Goal: Complete application form

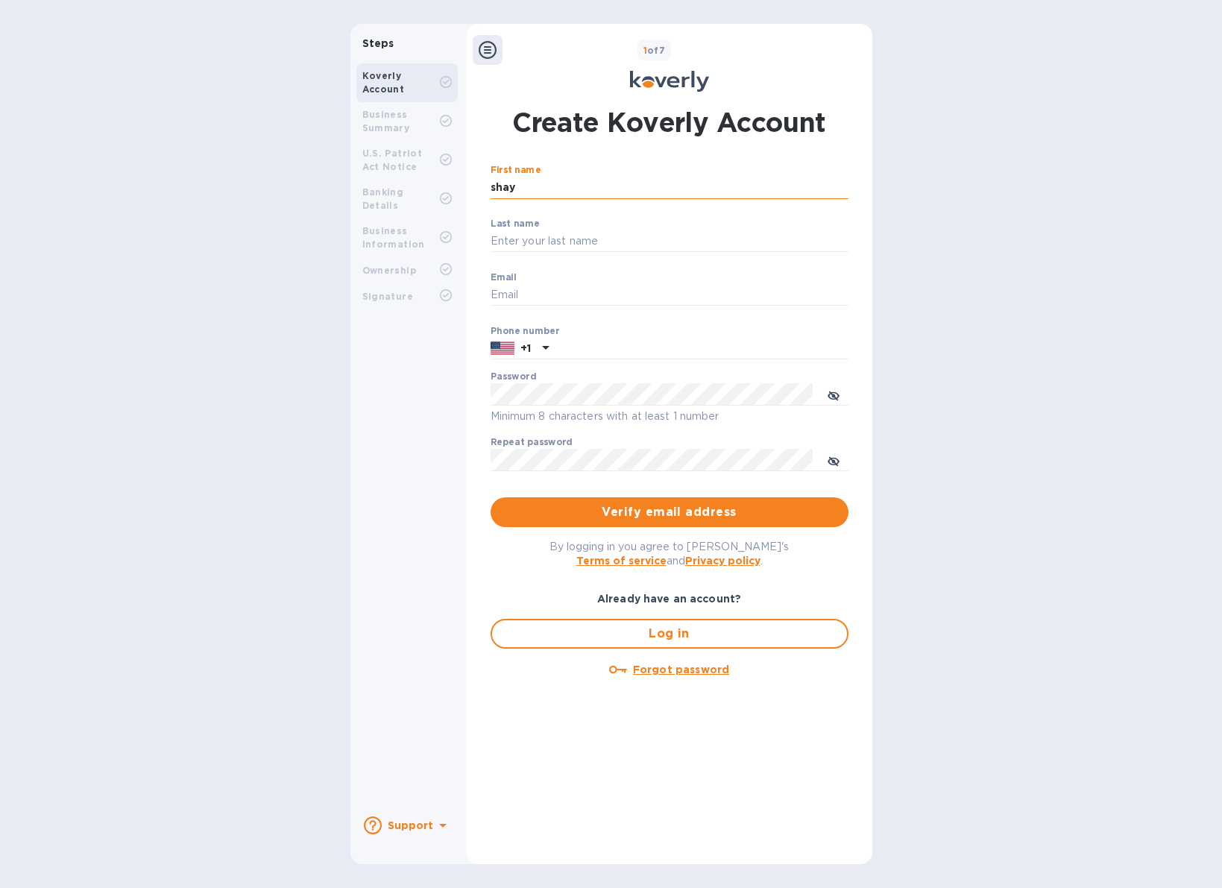
type input "shay"
type input "harpaz"
type input "[EMAIL_ADDRESS][DOMAIN_NAME]"
type input "7187041645"
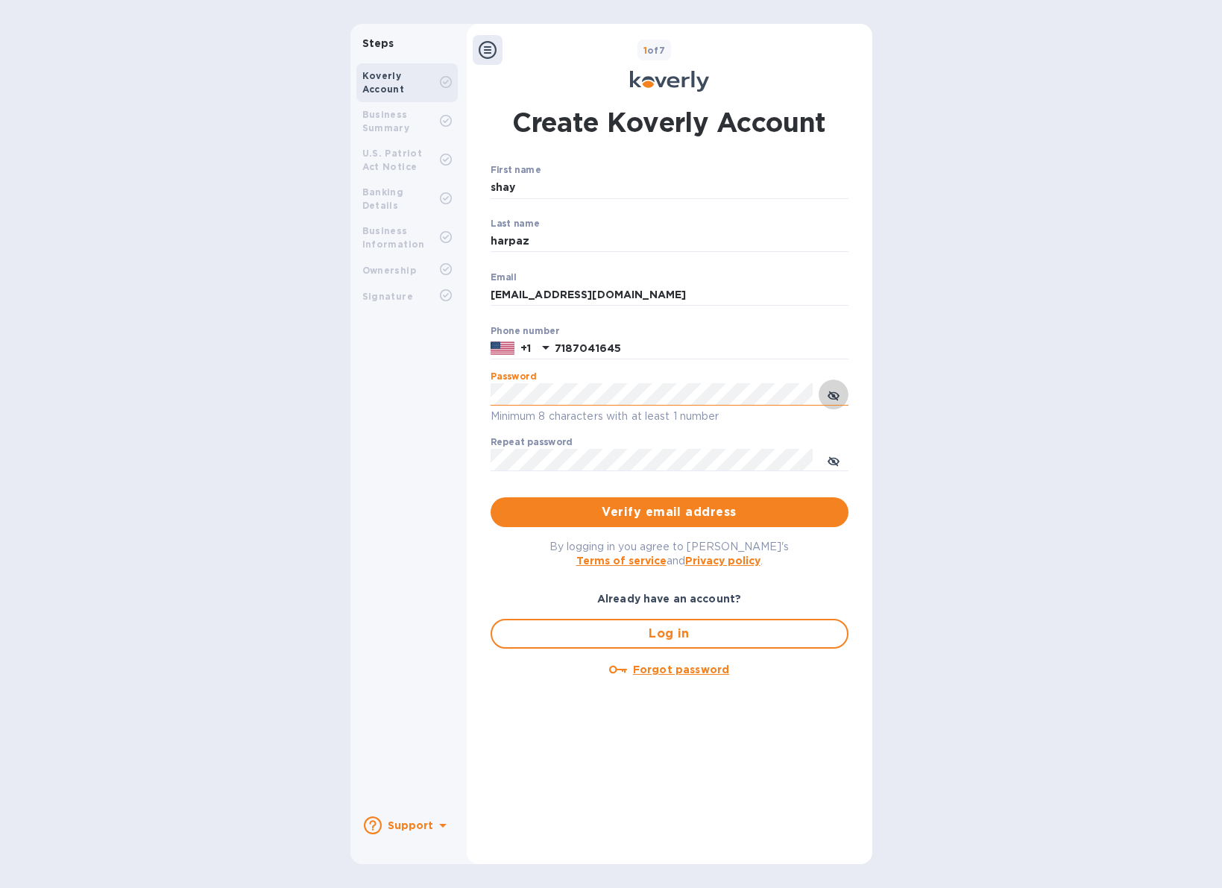
click at [840, 395] on button "toggle password visibility" at bounding box center [834, 395] width 30 height 30
click at [446, 396] on div "Steps Koverly Account Business Summary U.S. Patriot Act Notice Banking Details …" at bounding box center [611, 444] width 522 height 840
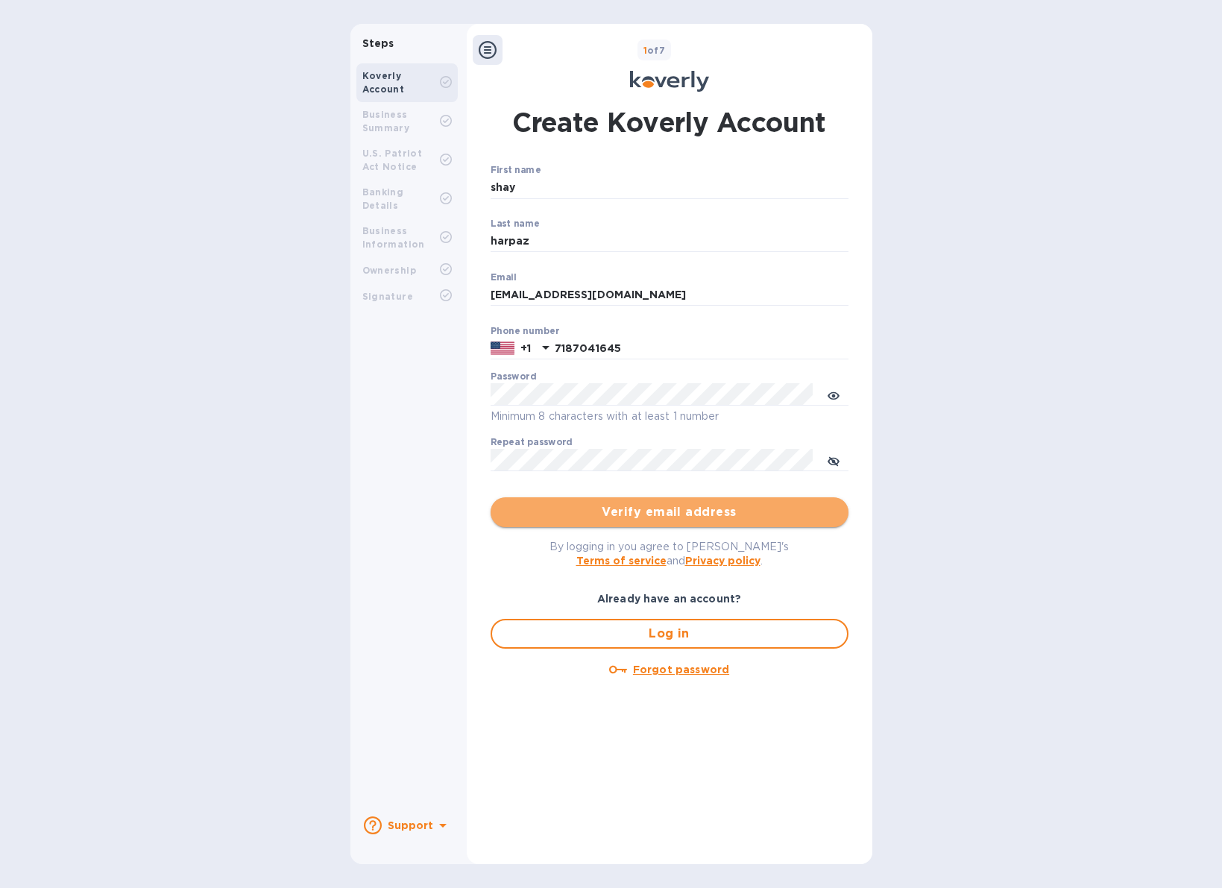
click at [688, 508] on span "Verify email address" at bounding box center [670, 512] width 334 height 18
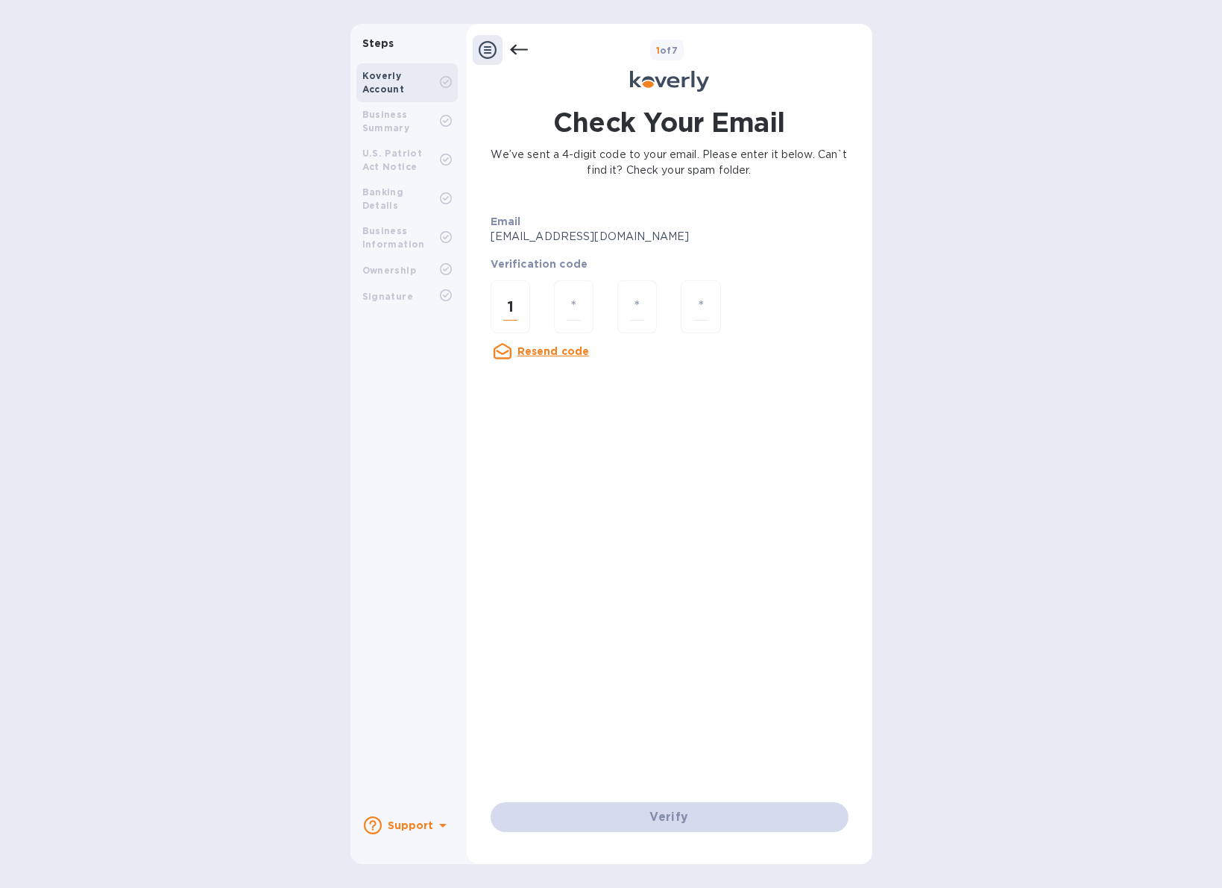
click at [512, 306] on input "1" at bounding box center [510, 307] width 14 height 28
drag, startPoint x: 514, startPoint y: 305, endPoint x: 500, endPoint y: 303, distance: 14.3
click at [500, 303] on div "1" at bounding box center [511, 306] width 40 height 53
type input "4"
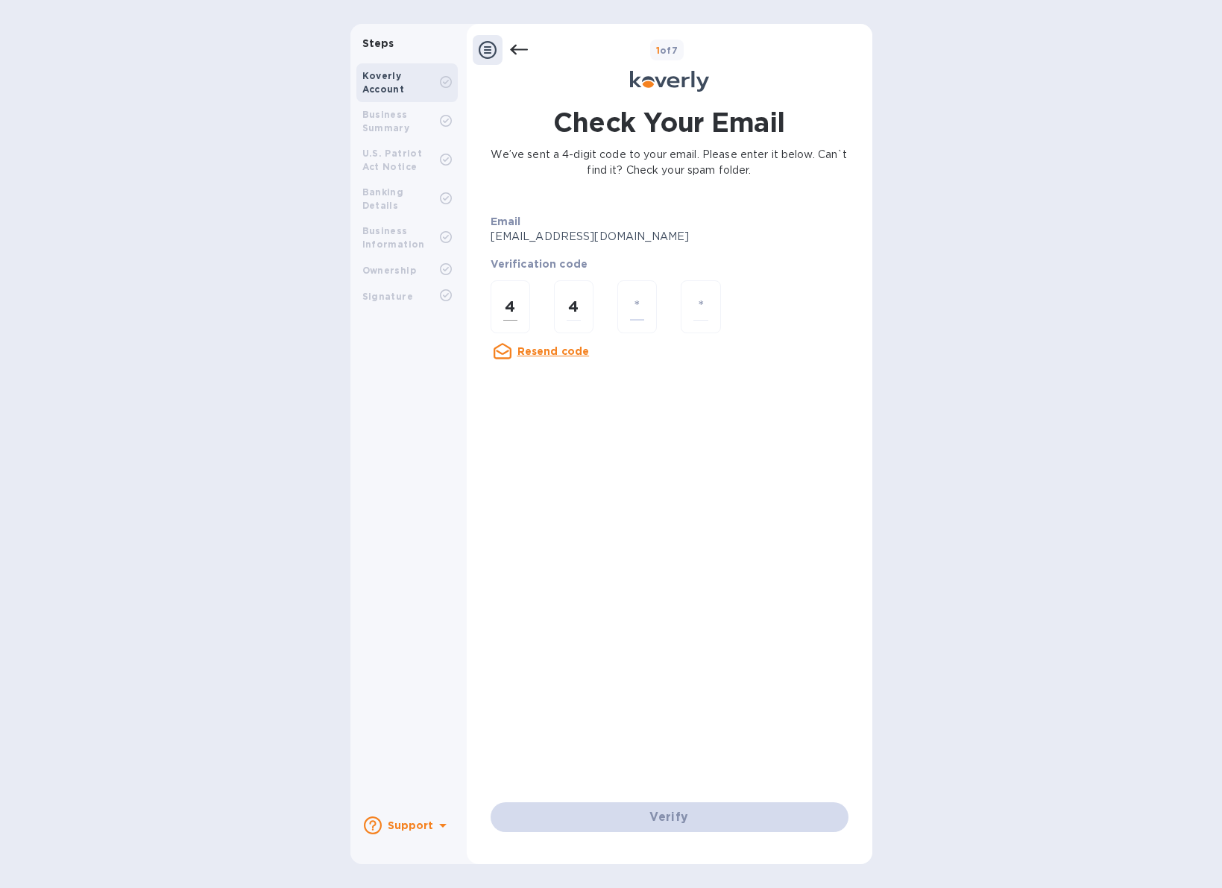
type input "1"
type input "4"
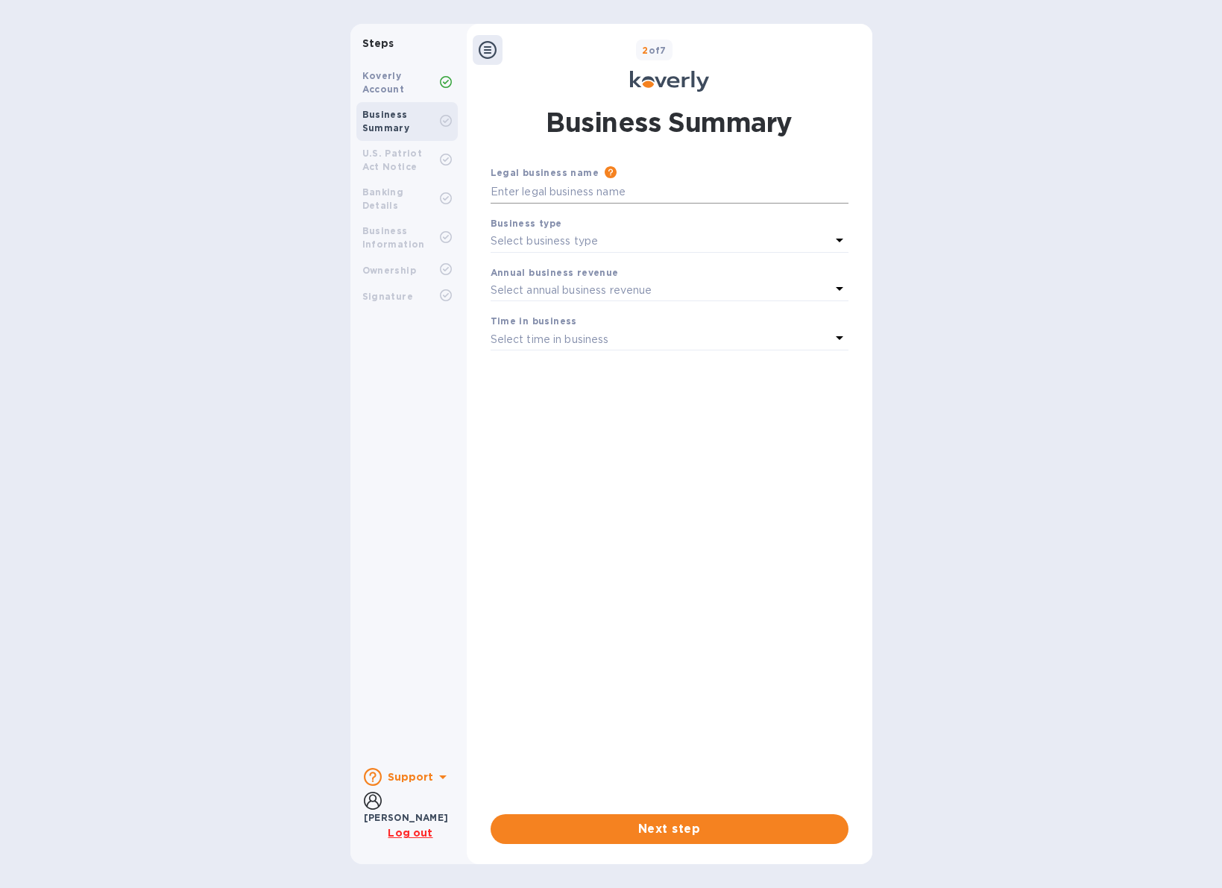
click at [648, 181] on input "text" at bounding box center [670, 192] width 358 height 22
type input "Trans Shipping International Inc"
click at [737, 239] on div "Select business type" at bounding box center [661, 241] width 340 height 21
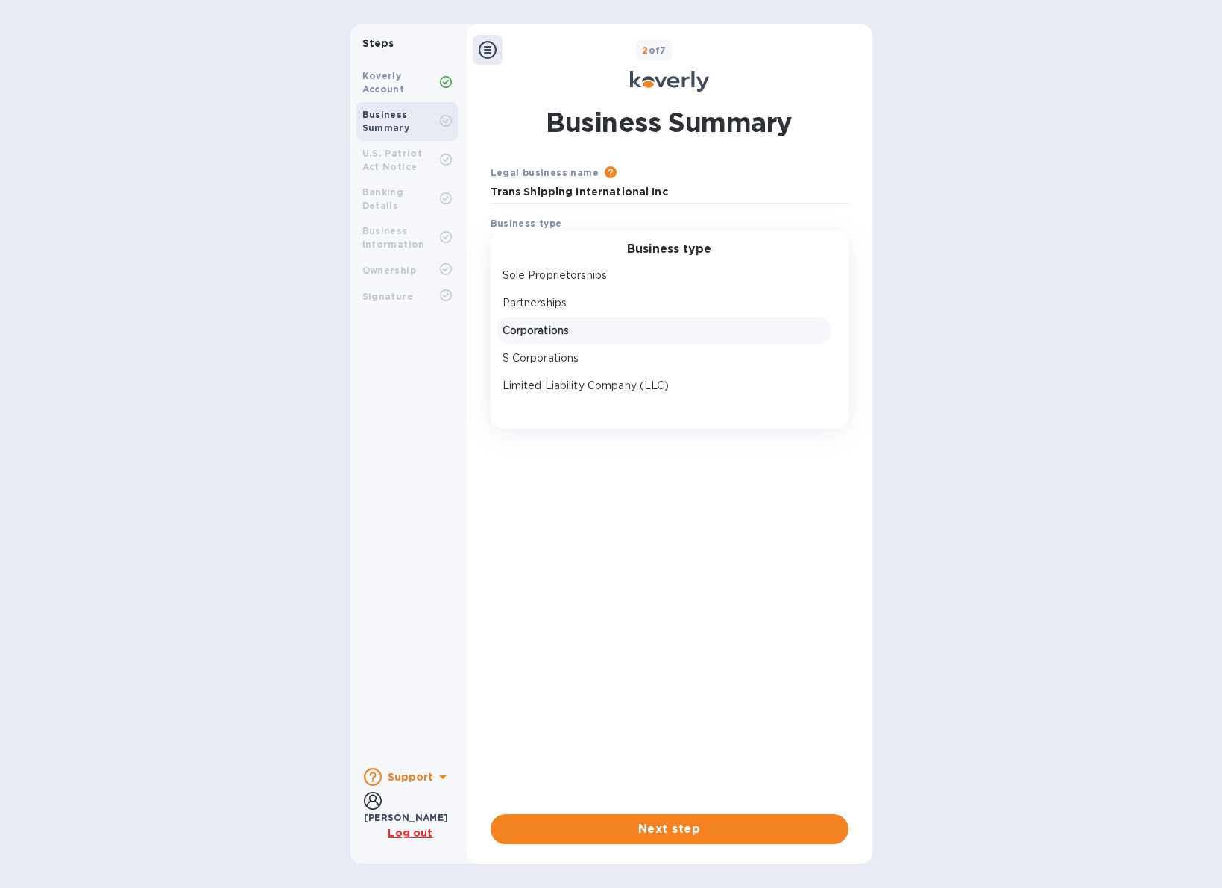
click at [617, 336] on p "Corporations" at bounding box center [664, 331] width 322 height 16
click at [646, 285] on p "Select annual business revenue" at bounding box center [572, 291] width 162 height 16
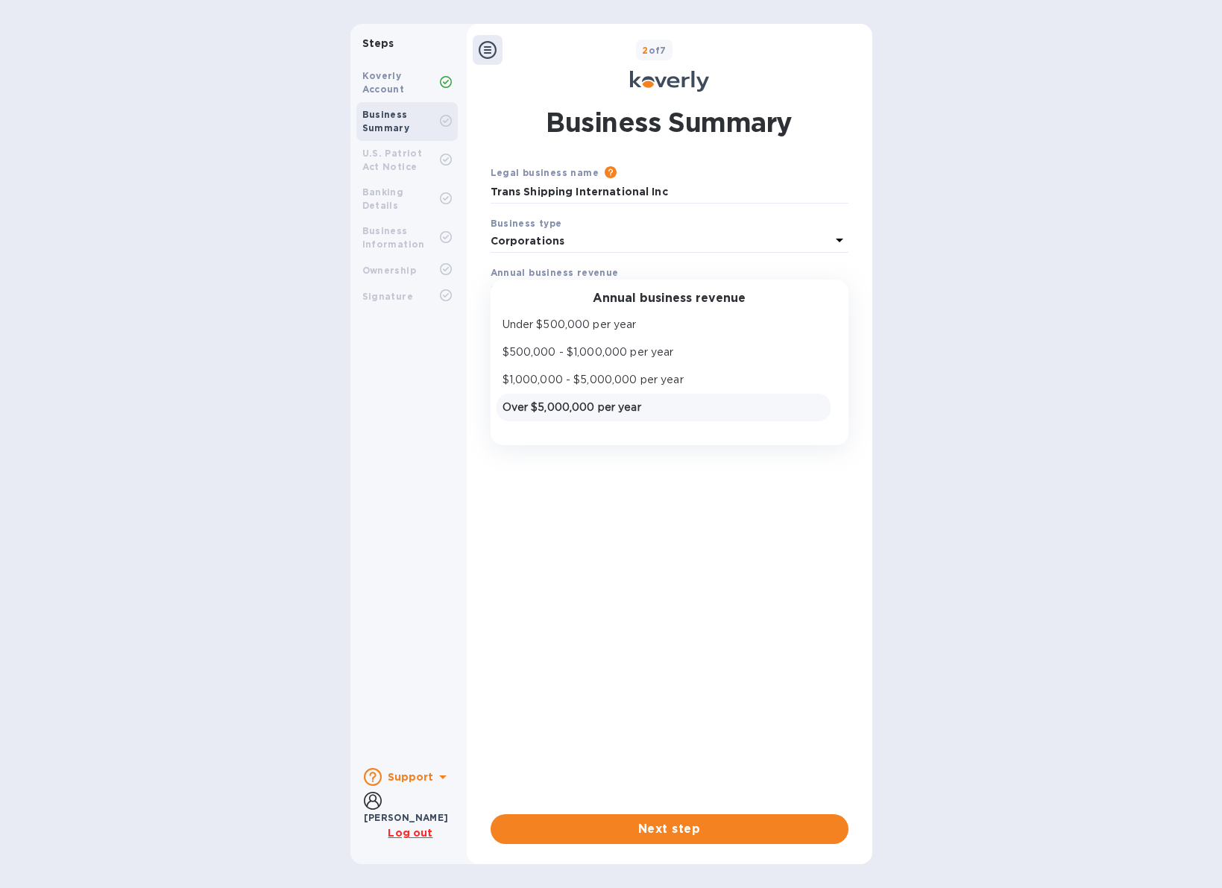
click at [608, 403] on p "Over $5,000,000 per year" at bounding box center [664, 408] width 322 height 16
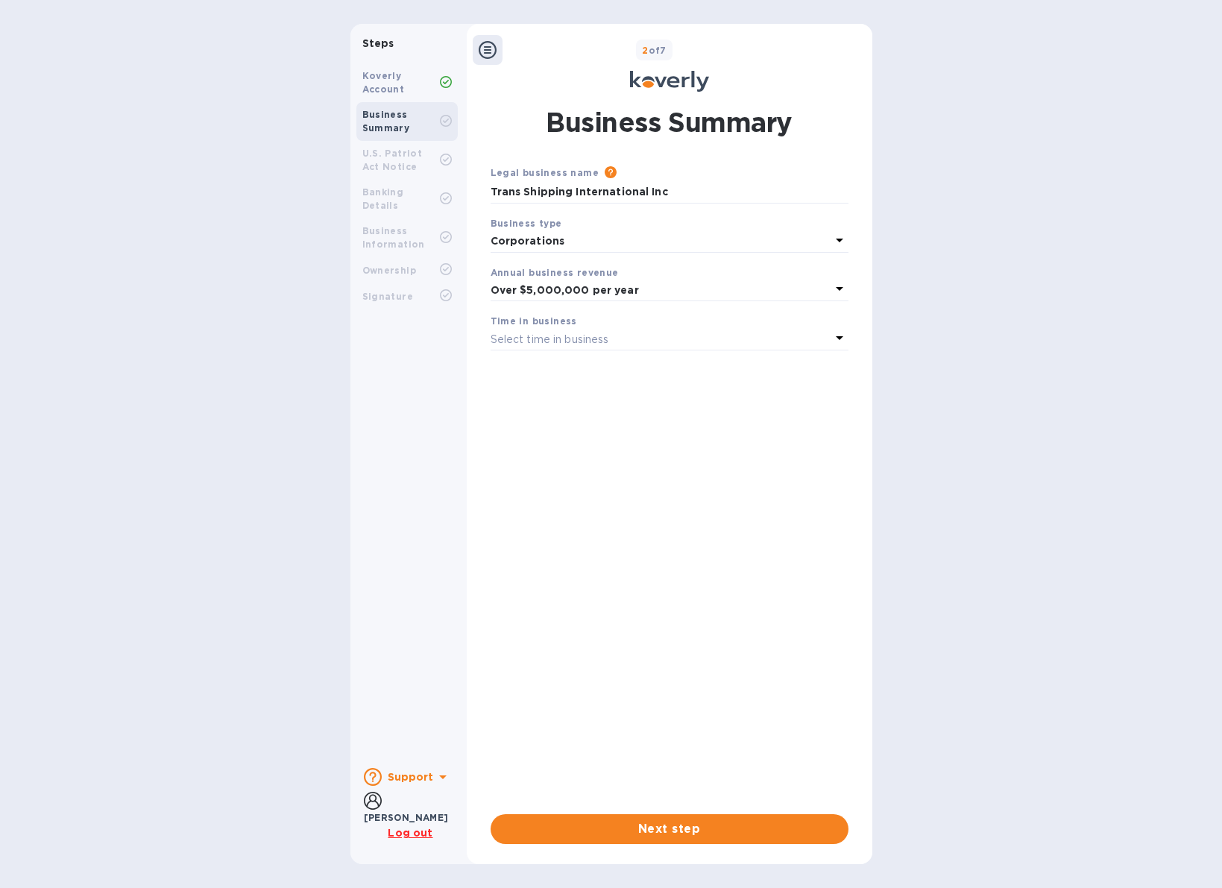
click at [644, 336] on div "Select time in business" at bounding box center [661, 339] width 340 height 21
click at [574, 452] on p "More than 5 years" at bounding box center [664, 457] width 322 height 16
click at [679, 828] on span "Next step" at bounding box center [670, 829] width 334 height 18
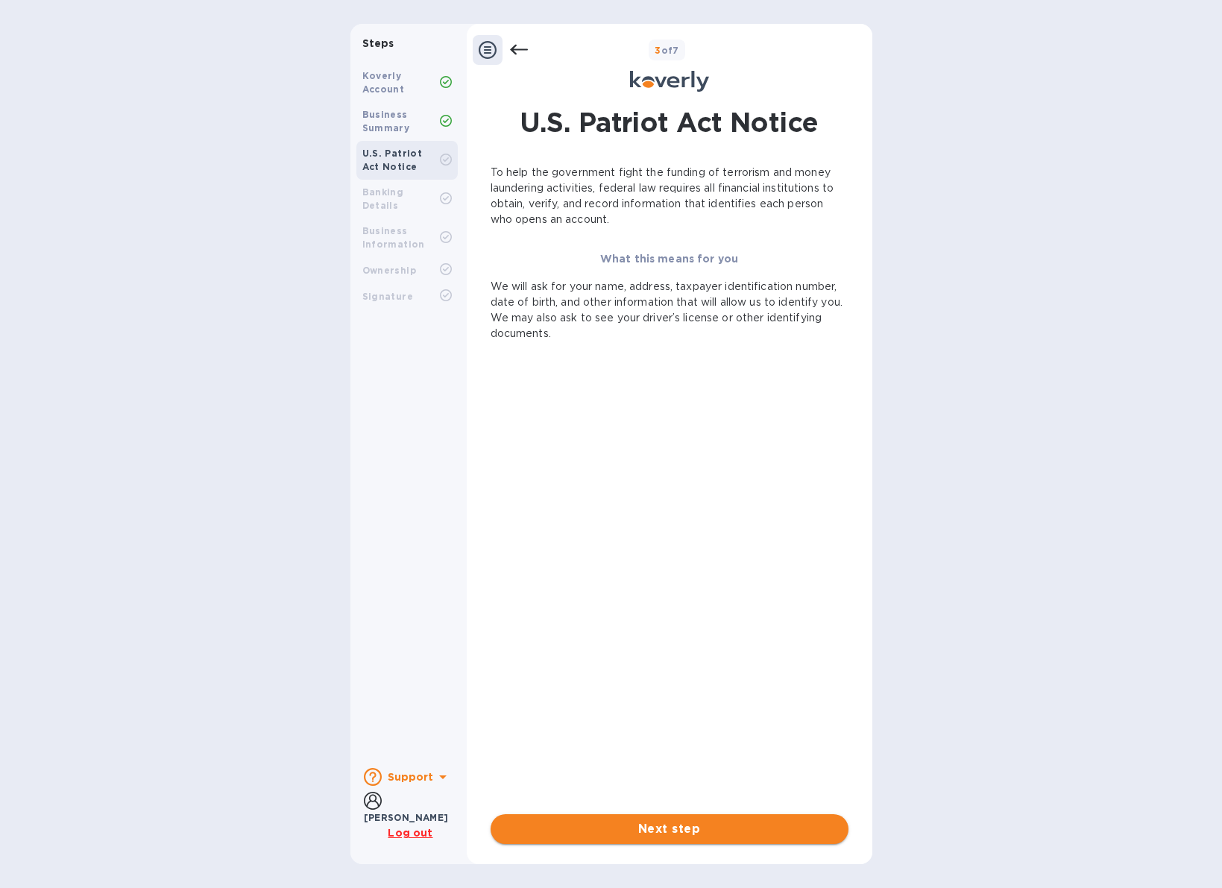
click at [673, 824] on span "Next step" at bounding box center [670, 829] width 334 height 18
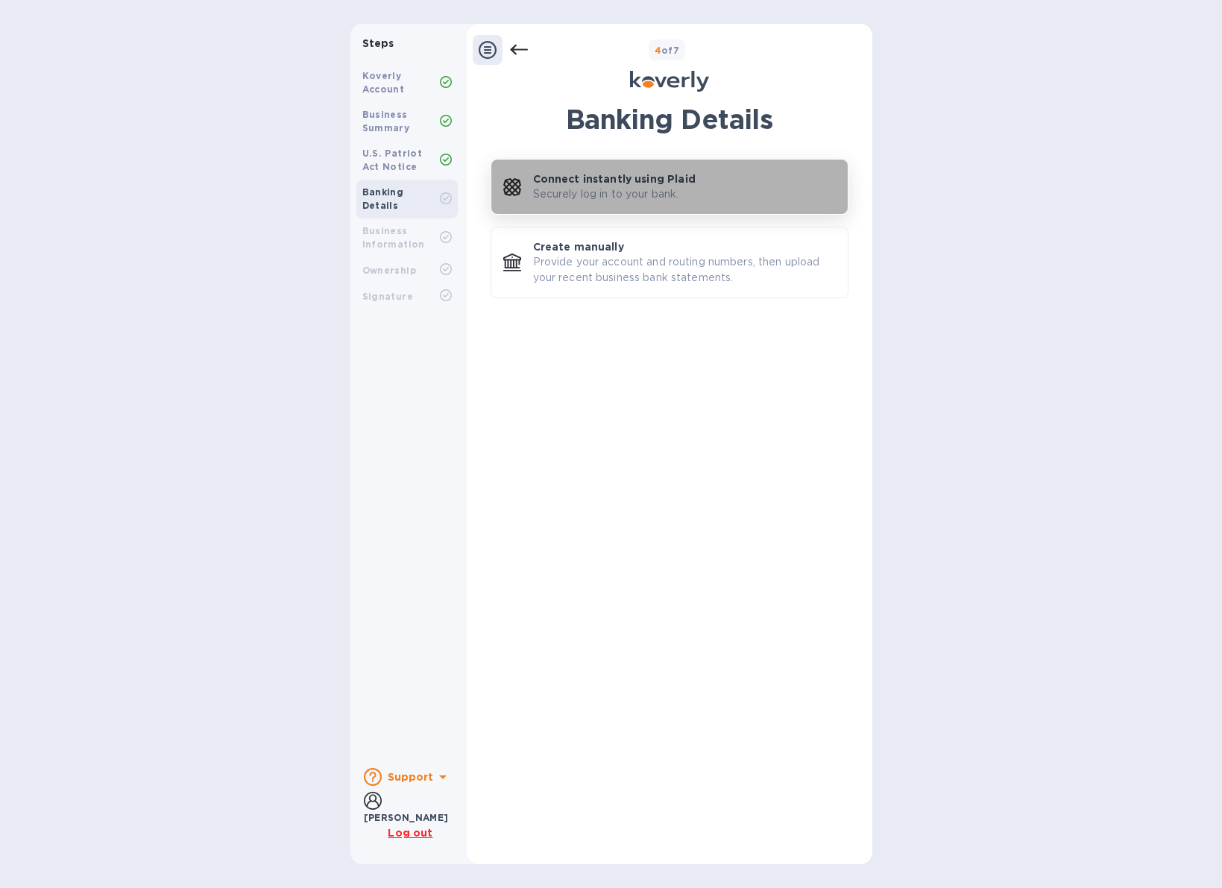
click at [679, 192] on p "Securely log in to your bank." at bounding box center [606, 194] width 146 height 16
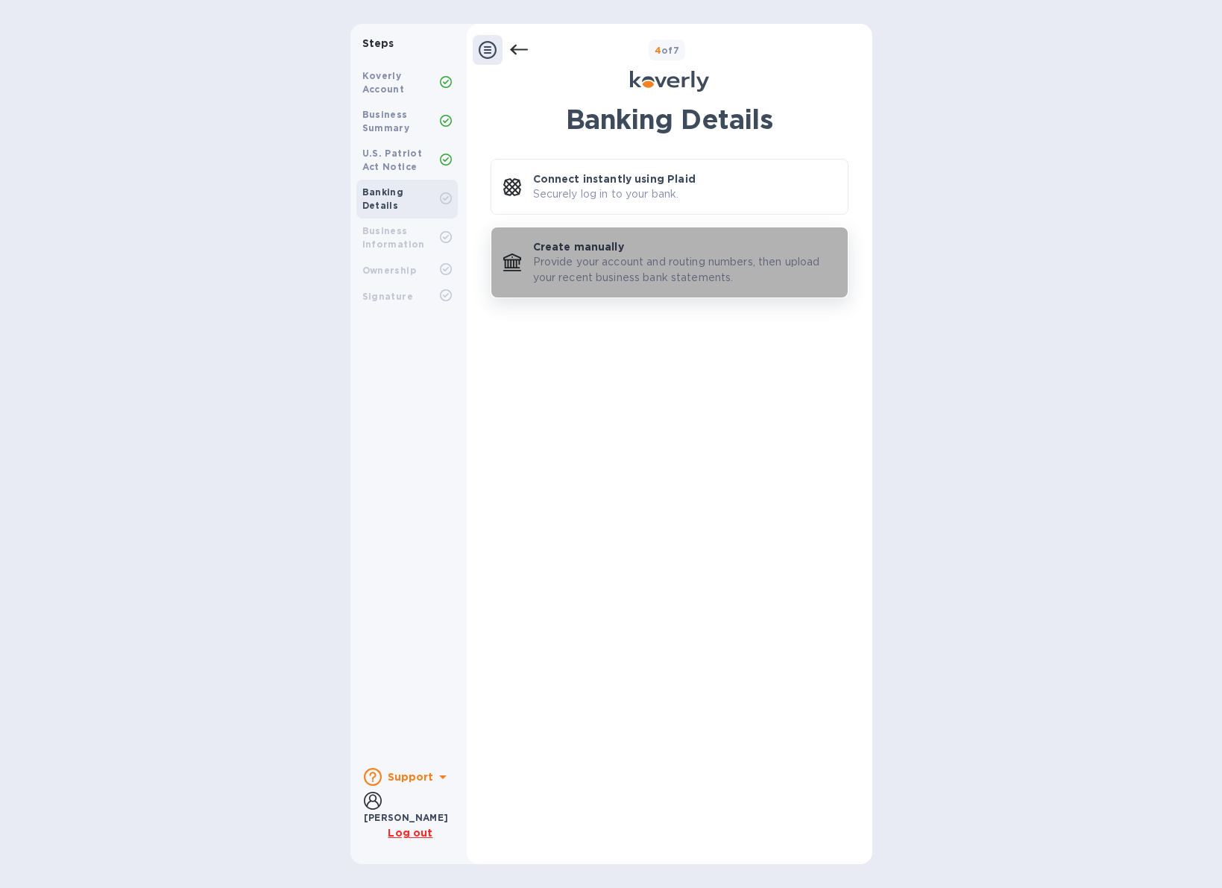
click at [614, 259] on p "Provide your account and routing numbers, then upload your recent business bank…" at bounding box center [684, 269] width 303 height 31
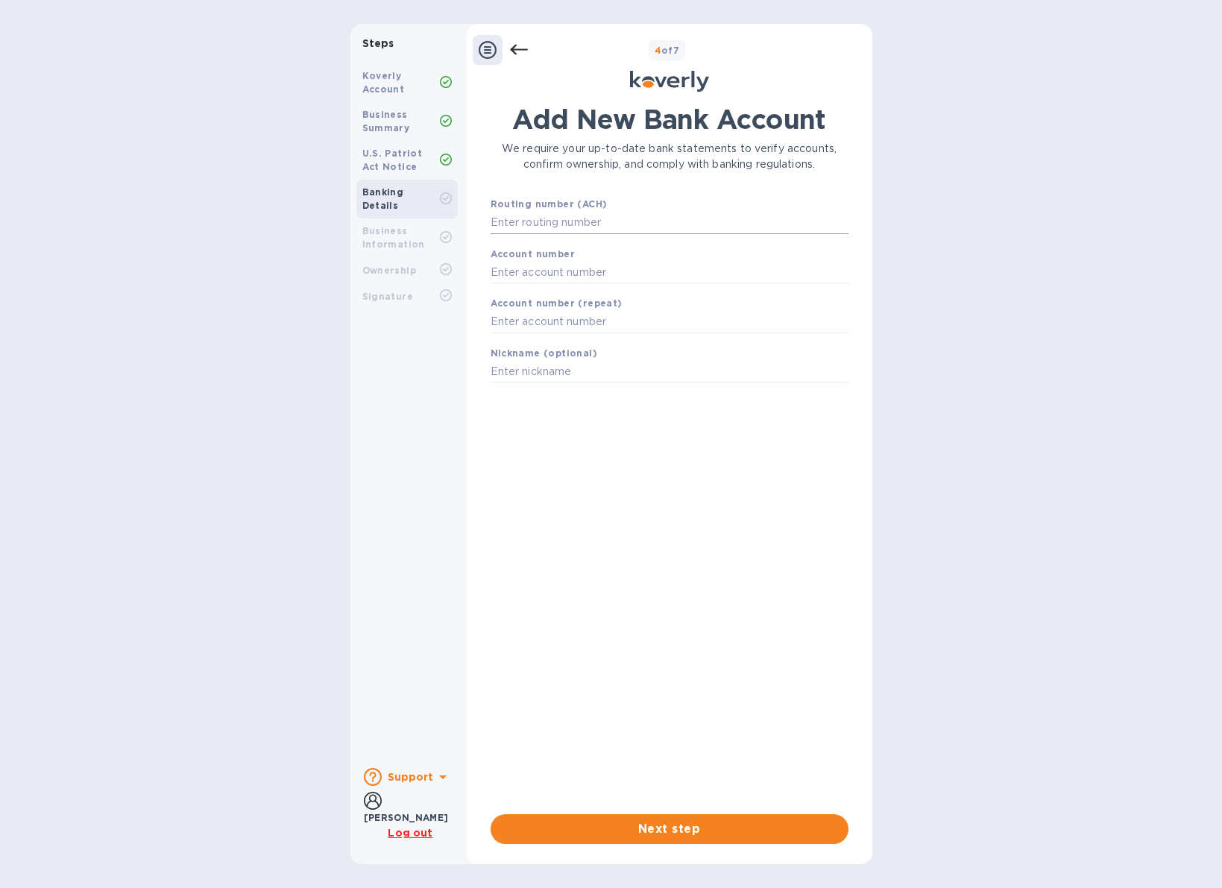
click at [582, 217] on input "text" at bounding box center [670, 223] width 358 height 22
click at [559, 271] on input "text" at bounding box center [670, 272] width 358 height 22
drag, startPoint x: 567, startPoint y: 270, endPoint x: 467, endPoint y: 268, distance: 100.7
click at [467, 268] on div "Add New Bank Account We require your up-to-date bank statements to verify accou…" at bounding box center [670, 474] width 406 height 758
type input "4993909136"
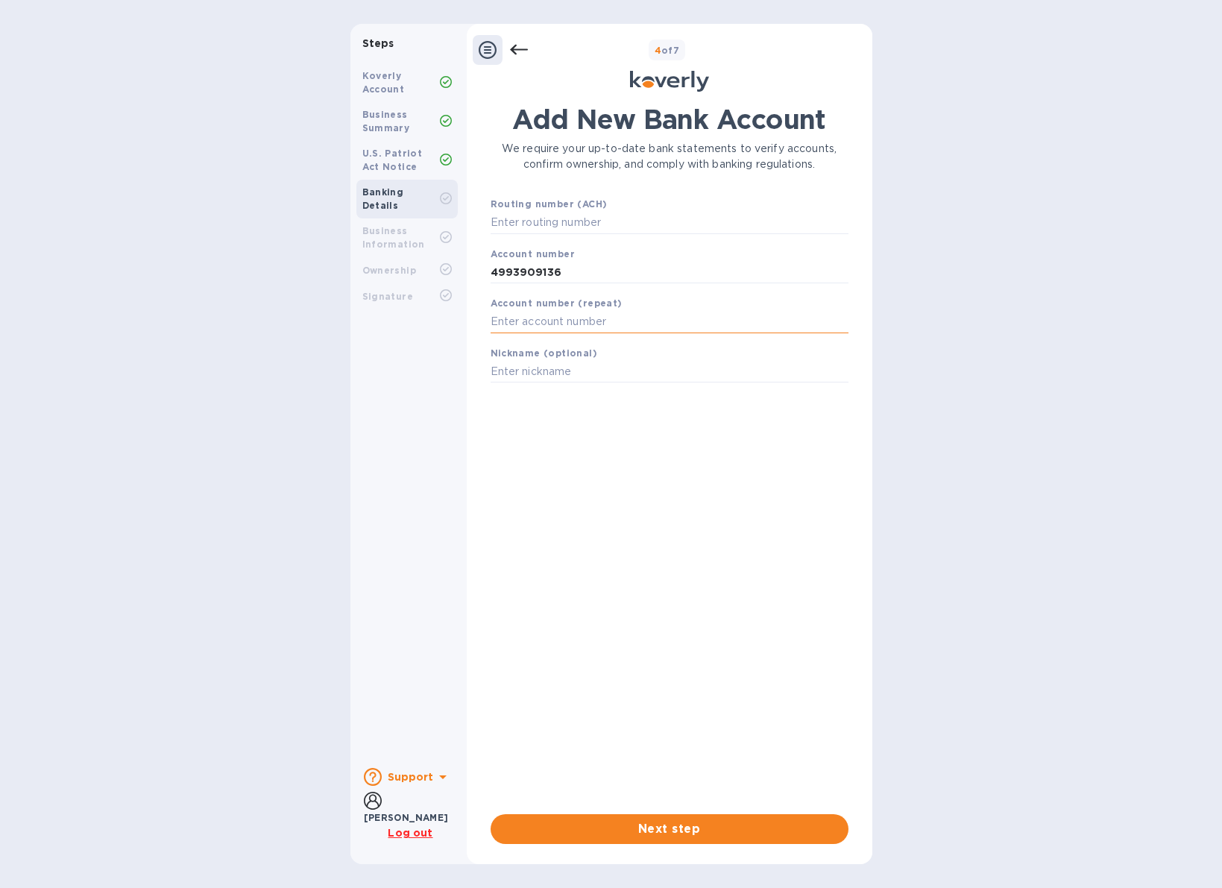
click at [537, 318] on input "text" at bounding box center [670, 322] width 358 height 22
type input "4993909136"
click at [527, 368] on input "text" at bounding box center [670, 372] width 358 height 22
type input "CITI"
click at [546, 220] on input "text" at bounding box center [670, 223] width 358 height 22
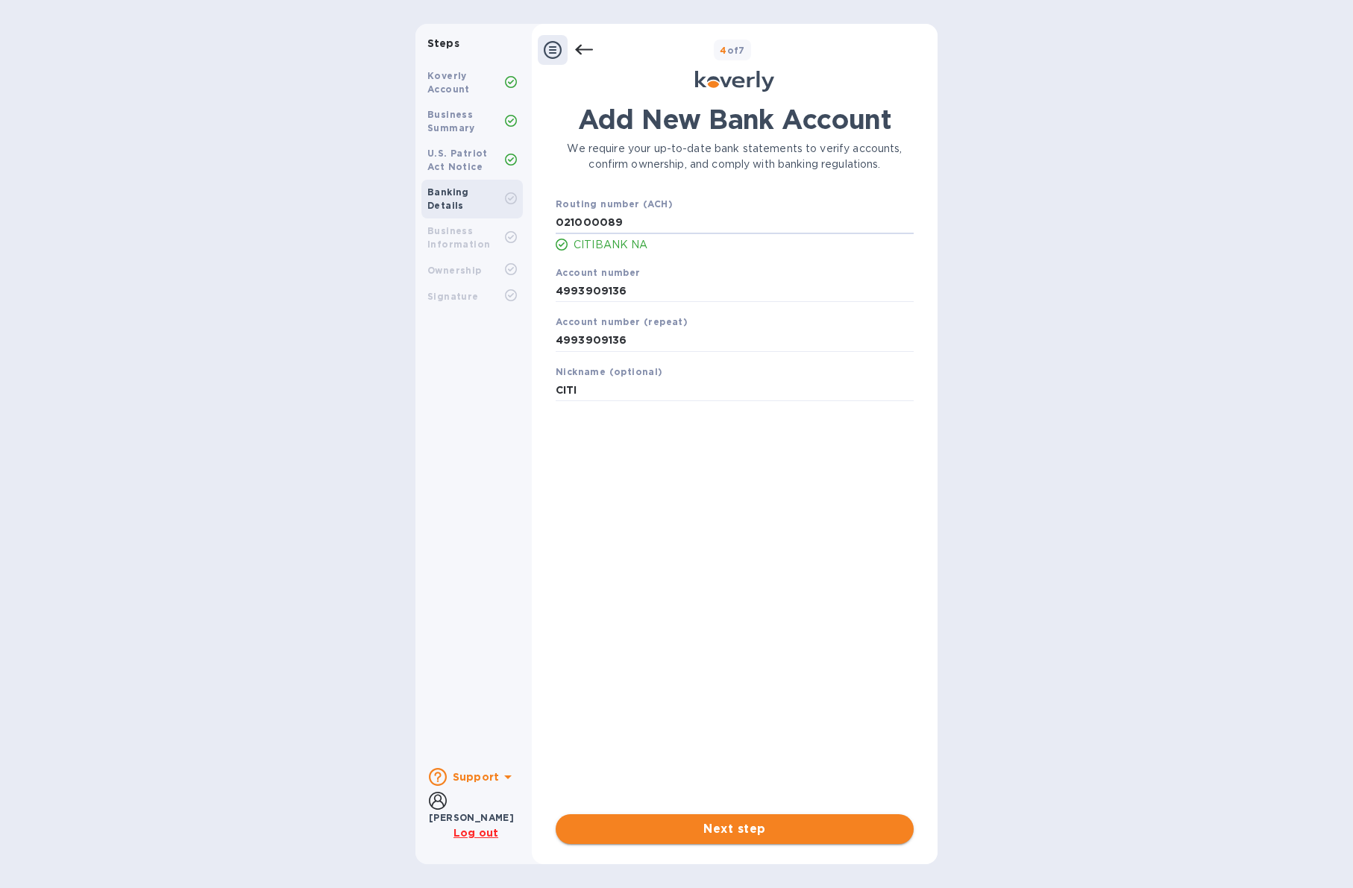
type input "021000089"
click at [732, 828] on span "Next step" at bounding box center [734, 829] width 334 height 18
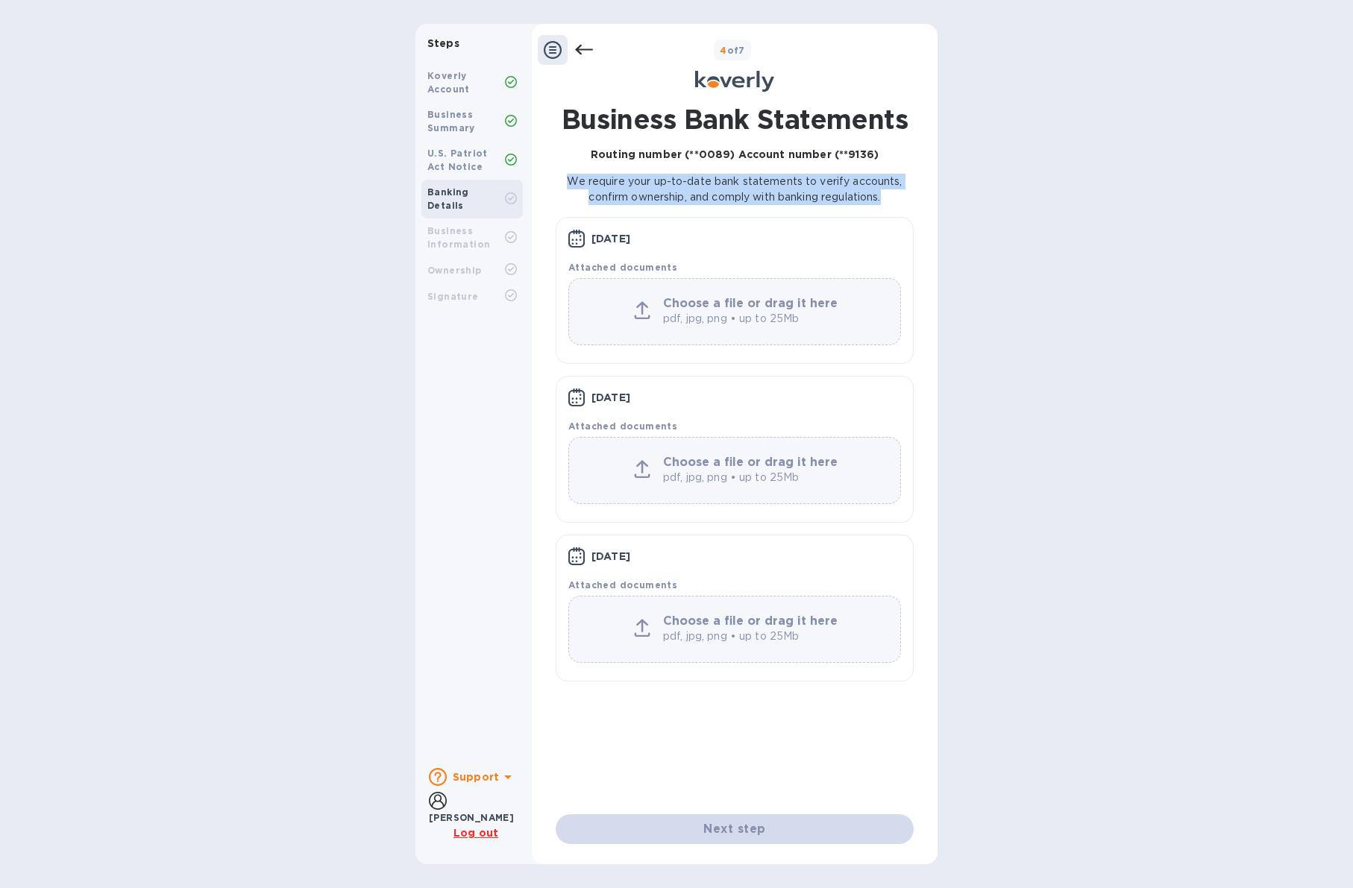
drag, startPoint x: 564, startPoint y: 182, endPoint x: 908, endPoint y: 197, distance: 344.1
click at [908, 197] on p "We require your up-to-date bank statements to verify accounts, confirm ownershi…" at bounding box center [735, 189] width 358 height 31
drag, startPoint x: 907, startPoint y: 197, endPoint x: 899, endPoint y: 198, distance: 7.6
click at [905, 197] on p "We require your up-to-date bank statements to verify accounts, confirm ownershi…" at bounding box center [735, 189] width 358 height 31
drag, startPoint x: 896, startPoint y: 199, endPoint x: 889, endPoint y: 198, distance: 7.6
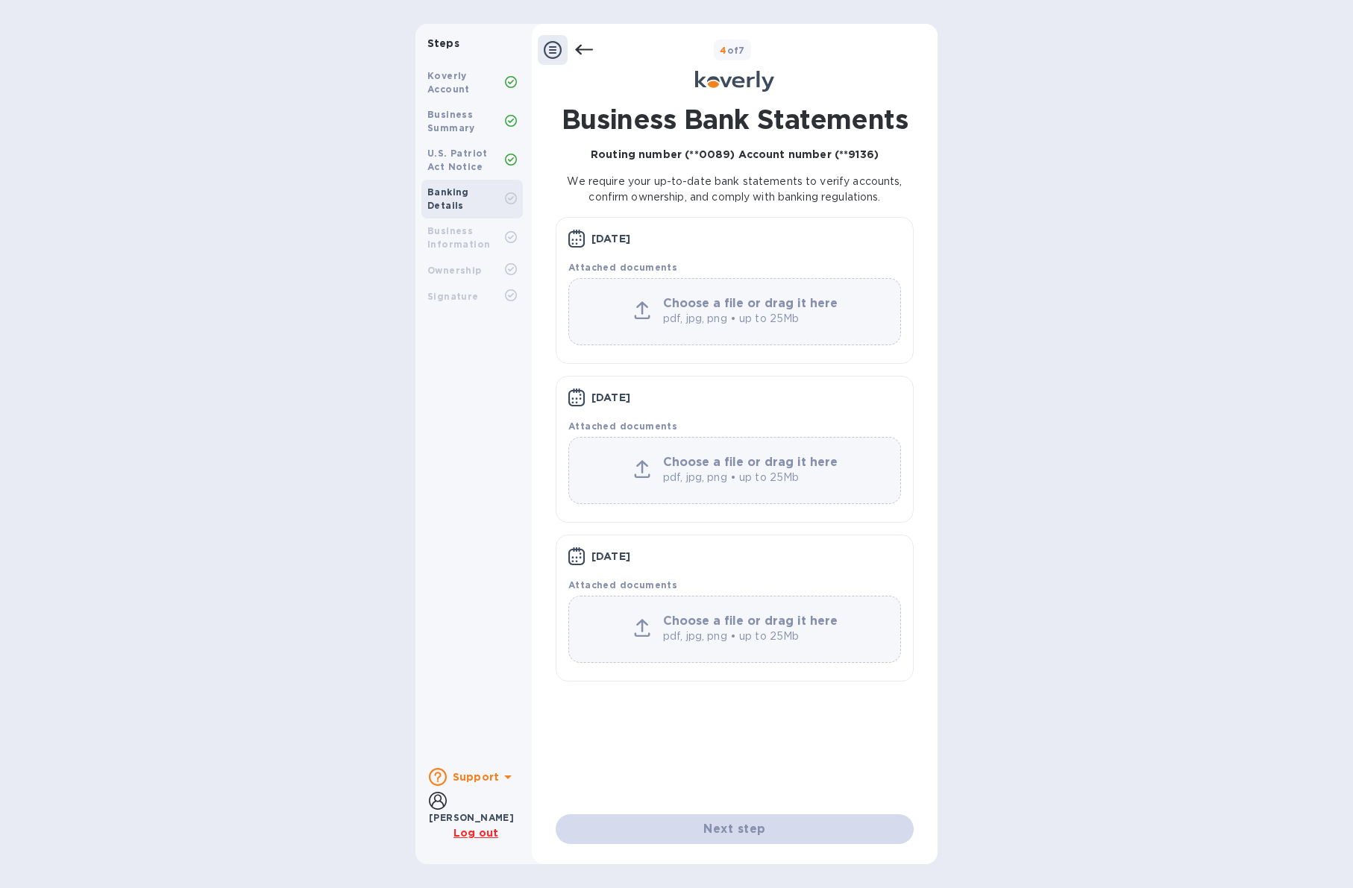
click at [889, 198] on p "We require your up-to-date bank statements to verify accounts, confirm ownershi…" at bounding box center [735, 189] width 358 height 31
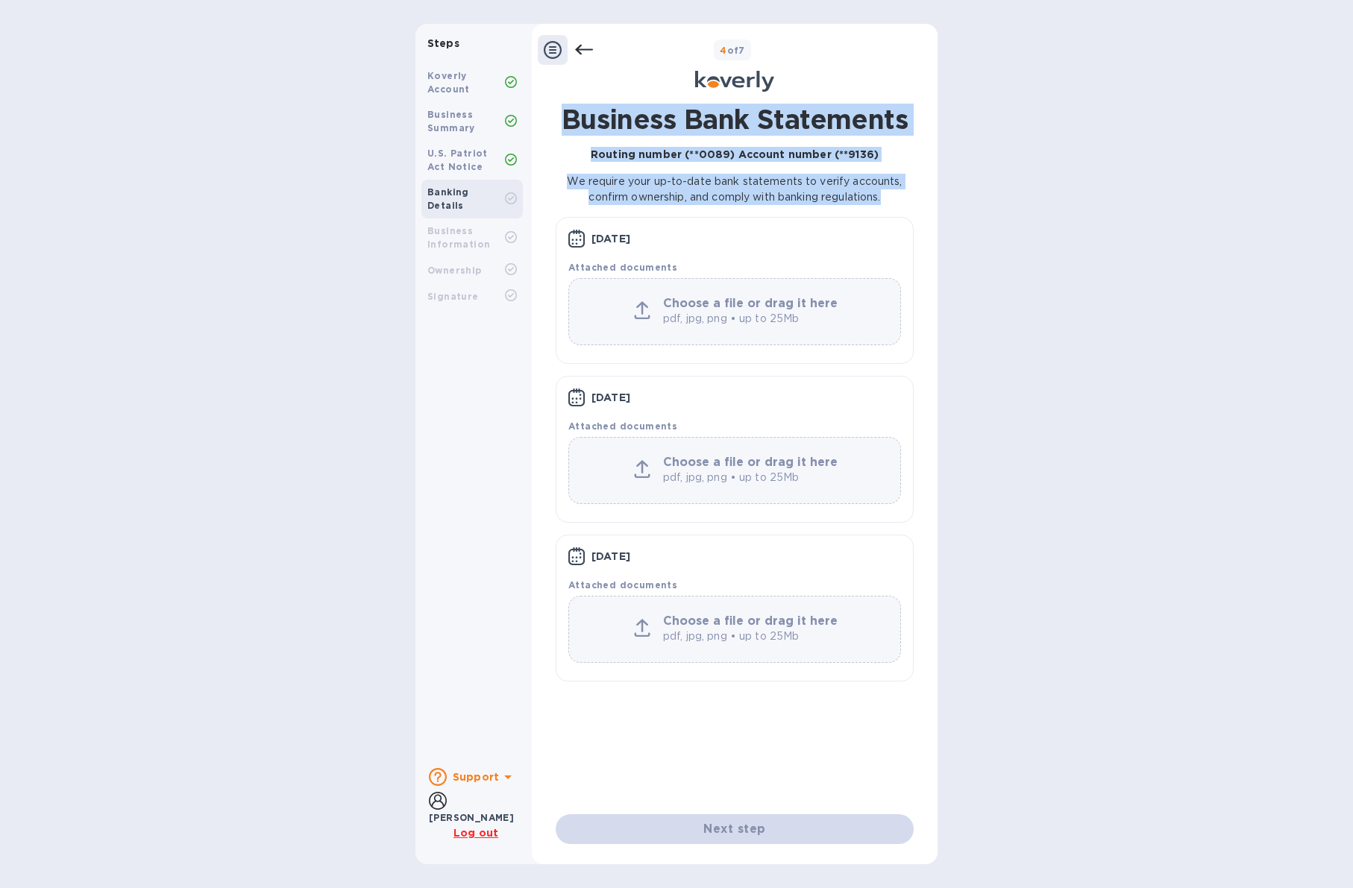
drag, startPoint x: 890, startPoint y: 198, endPoint x: 561, endPoint y: 117, distance: 337.8
click at [561, 117] on div "Business Bank Statements Routing number (**0089) Account number (**9136) We req…" at bounding box center [735, 399] width 358 height 590
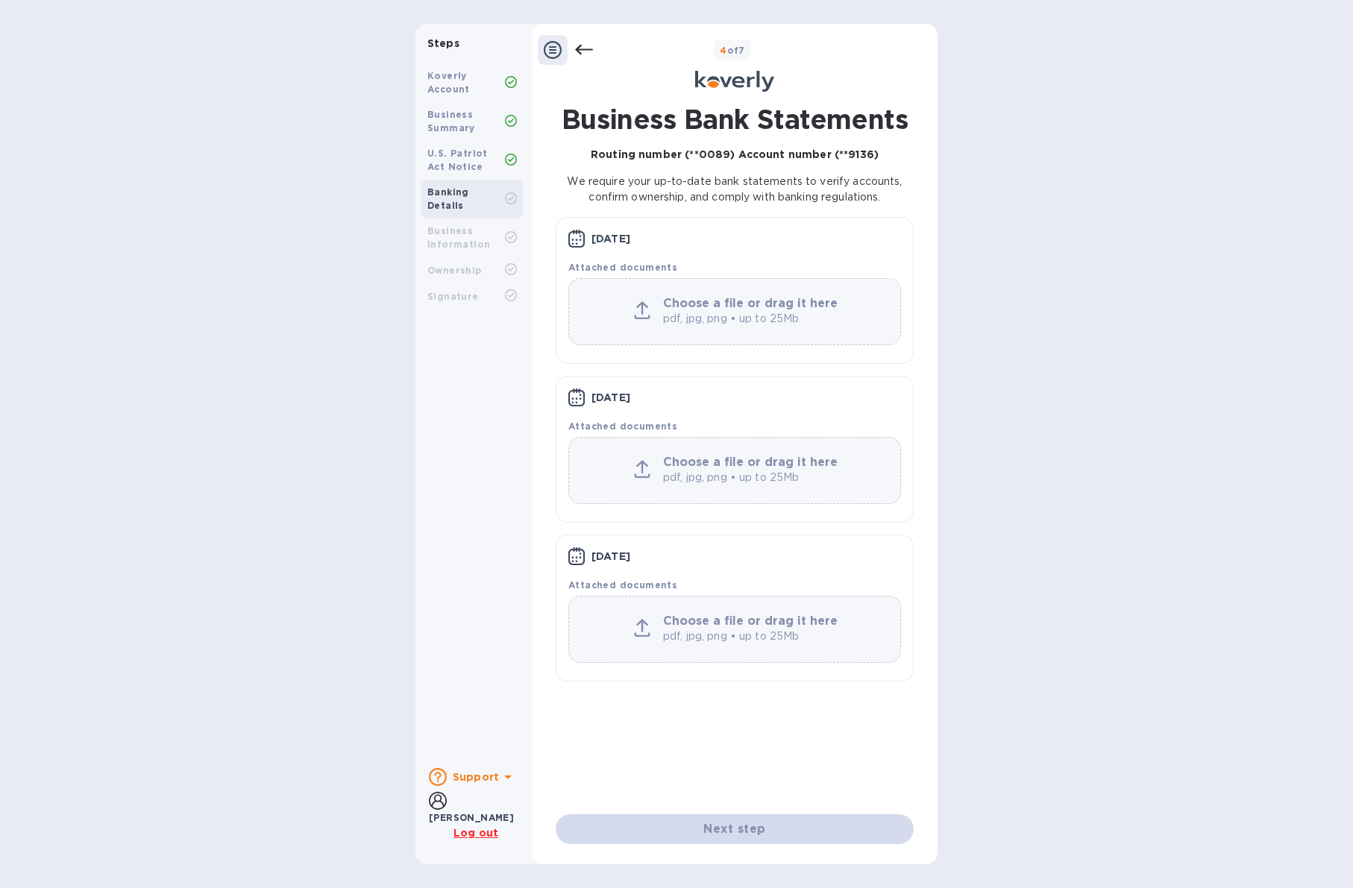
click at [696, 818] on div "Next step" at bounding box center [735, 829] width 358 height 30
drag, startPoint x: 769, startPoint y: 81, endPoint x: 695, endPoint y: 82, distance: 73.8
click at [695, 82] on g at bounding box center [734, 81] width 79 height 21
drag, startPoint x: 696, startPoint y: 83, endPoint x: 815, endPoint y: 88, distance: 119.4
click at [815, 88] on div at bounding box center [735, 83] width 394 height 24
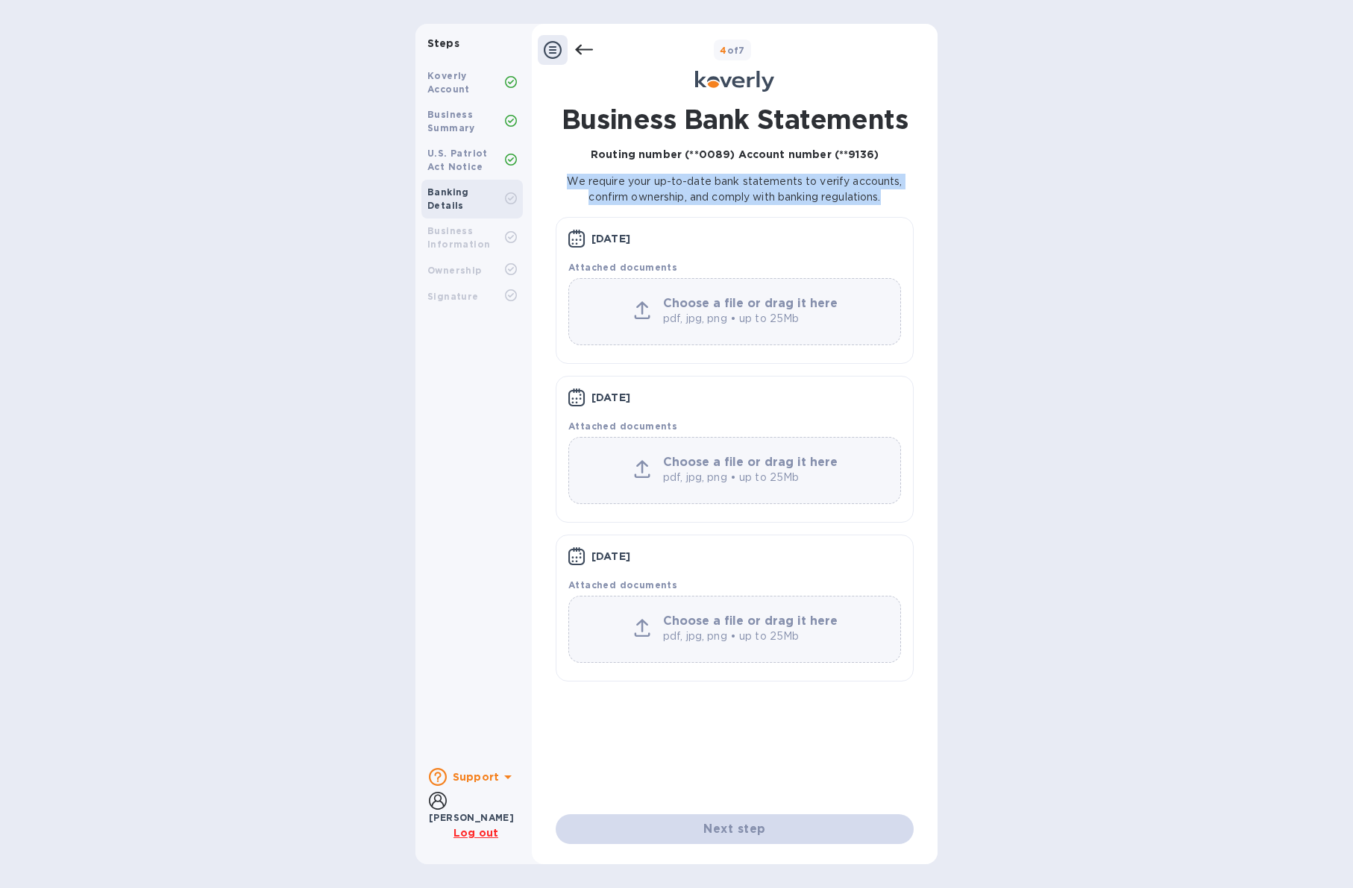
drag, startPoint x: 882, startPoint y: 153, endPoint x: 893, endPoint y: 197, distance: 45.2
click at [893, 197] on div "Business Bank Statements Routing number (**0089) Account number (**9136) We req…" at bounding box center [735, 399] width 358 height 590
click at [893, 195] on p "We require your up-to-date bank statements to verify accounts, confirm ownershi…" at bounding box center [735, 189] width 358 height 31
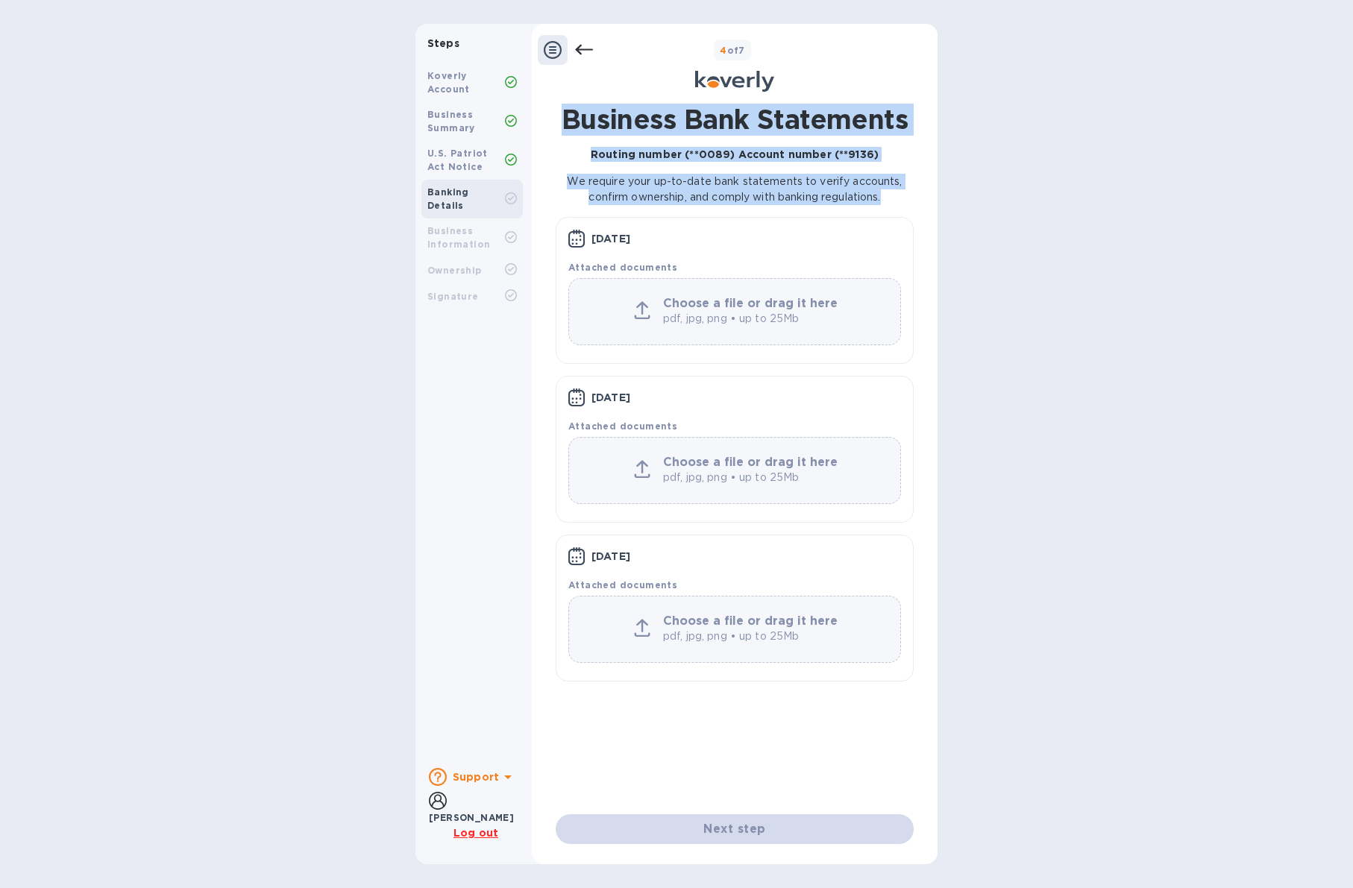
drag, startPoint x: 891, startPoint y: 195, endPoint x: 553, endPoint y: 116, distance: 347.8
click at [553, 116] on div "Business Bank Statements Routing number (**0089) Account number (**9136) We req…" at bounding box center [734, 474] width 373 height 740
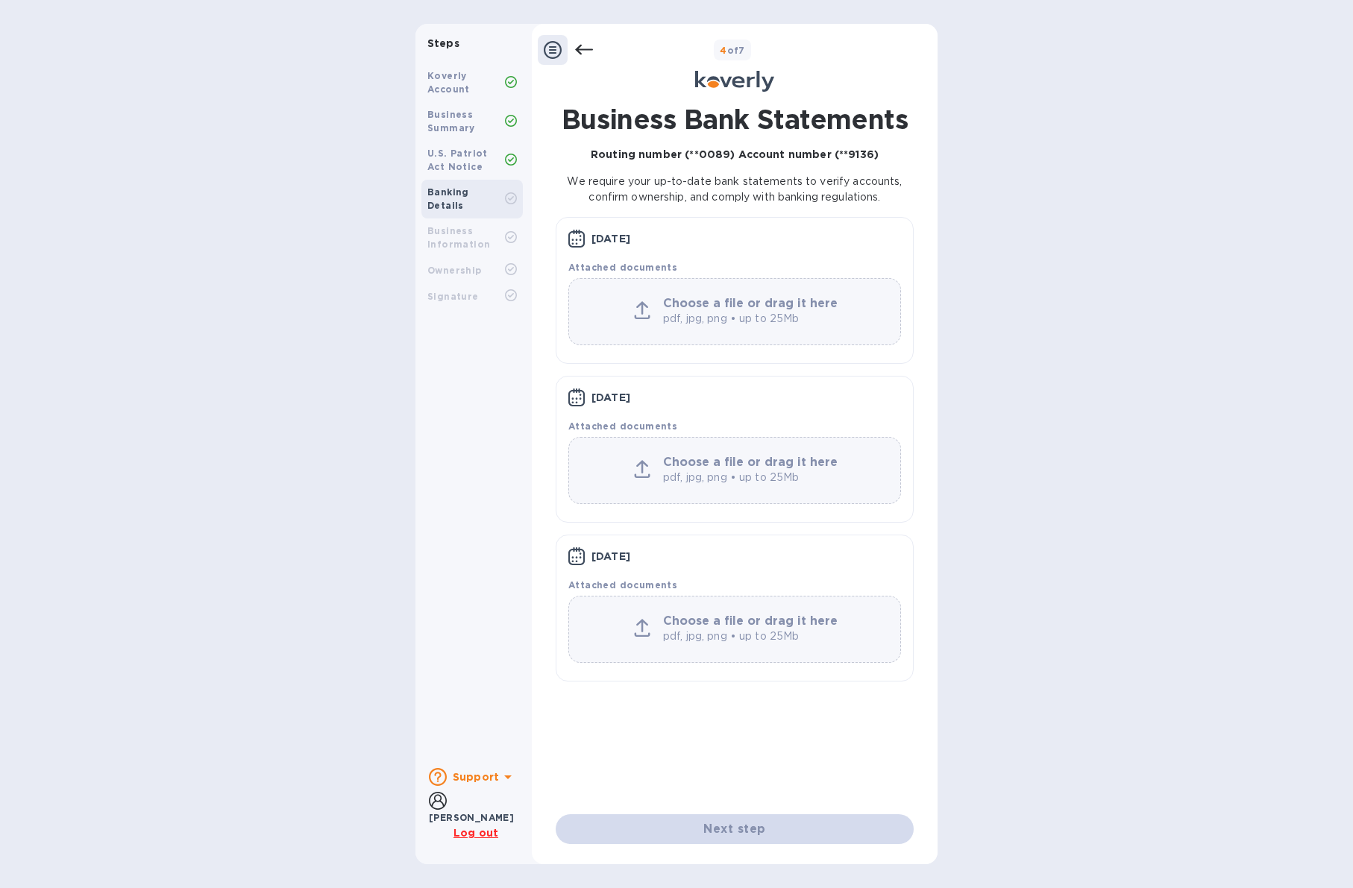
click at [902, 380] on div "[DATE] Attached documents Choose a file or drag it here pdf, jpg, png • up to 2…" at bounding box center [735, 449] width 358 height 147
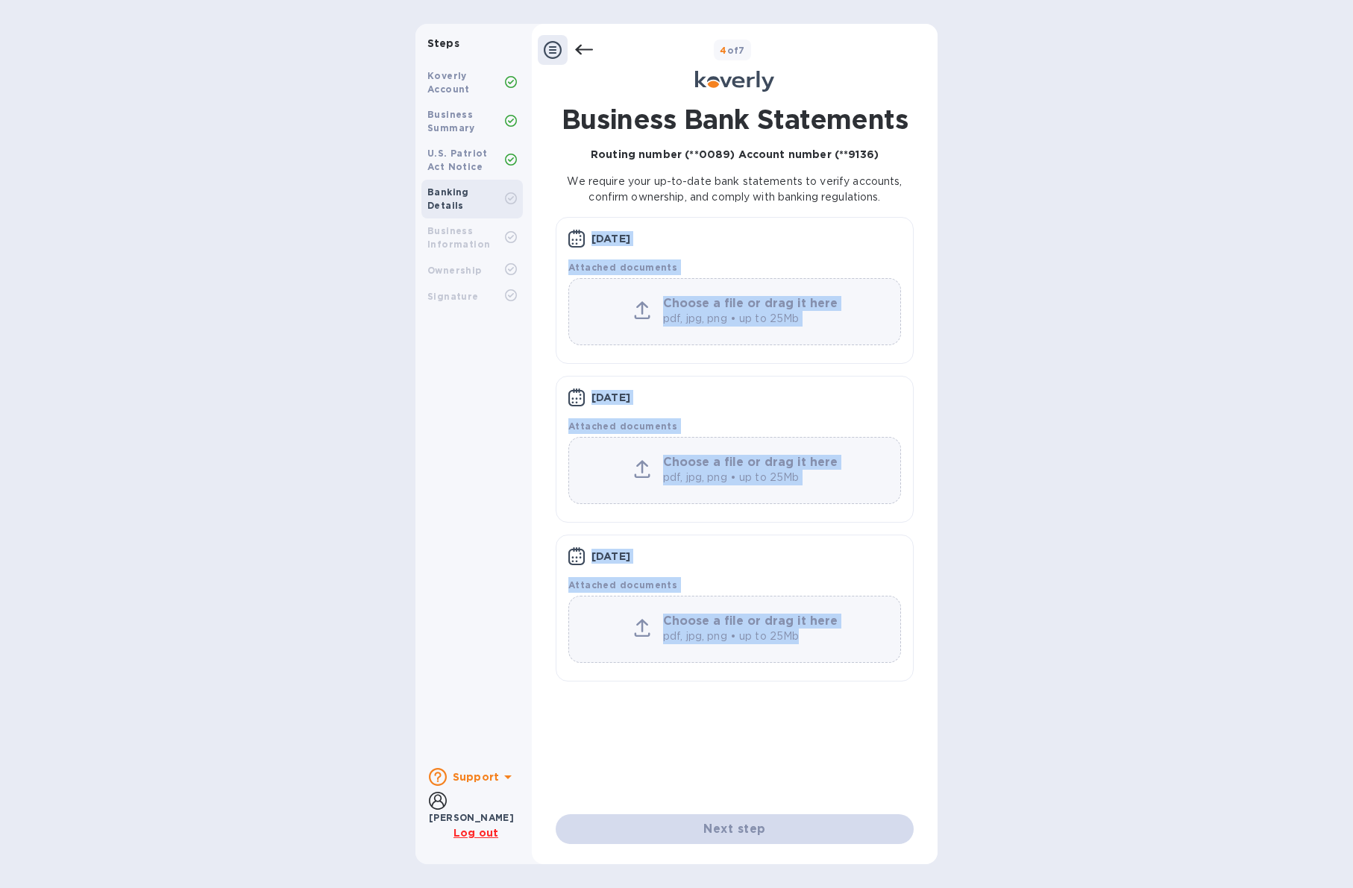
drag, startPoint x: 893, startPoint y: 197, endPoint x: 847, endPoint y: 737, distance: 541.8
click at [847, 737] on div "Business Bank Statements Routing number (**0089) Account number (**9136) We req…" at bounding box center [735, 459] width 358 height 711
drag, startPoint x: 847, startPoint y: 737, endPoint x: 851, endPoint y: 729, distance: 9.0
click at [848, 736] on div "Business Bank Statements Routing number (**0089) Account number (**9136) We req…" at bounding box center [735, 459] width 358 height 711
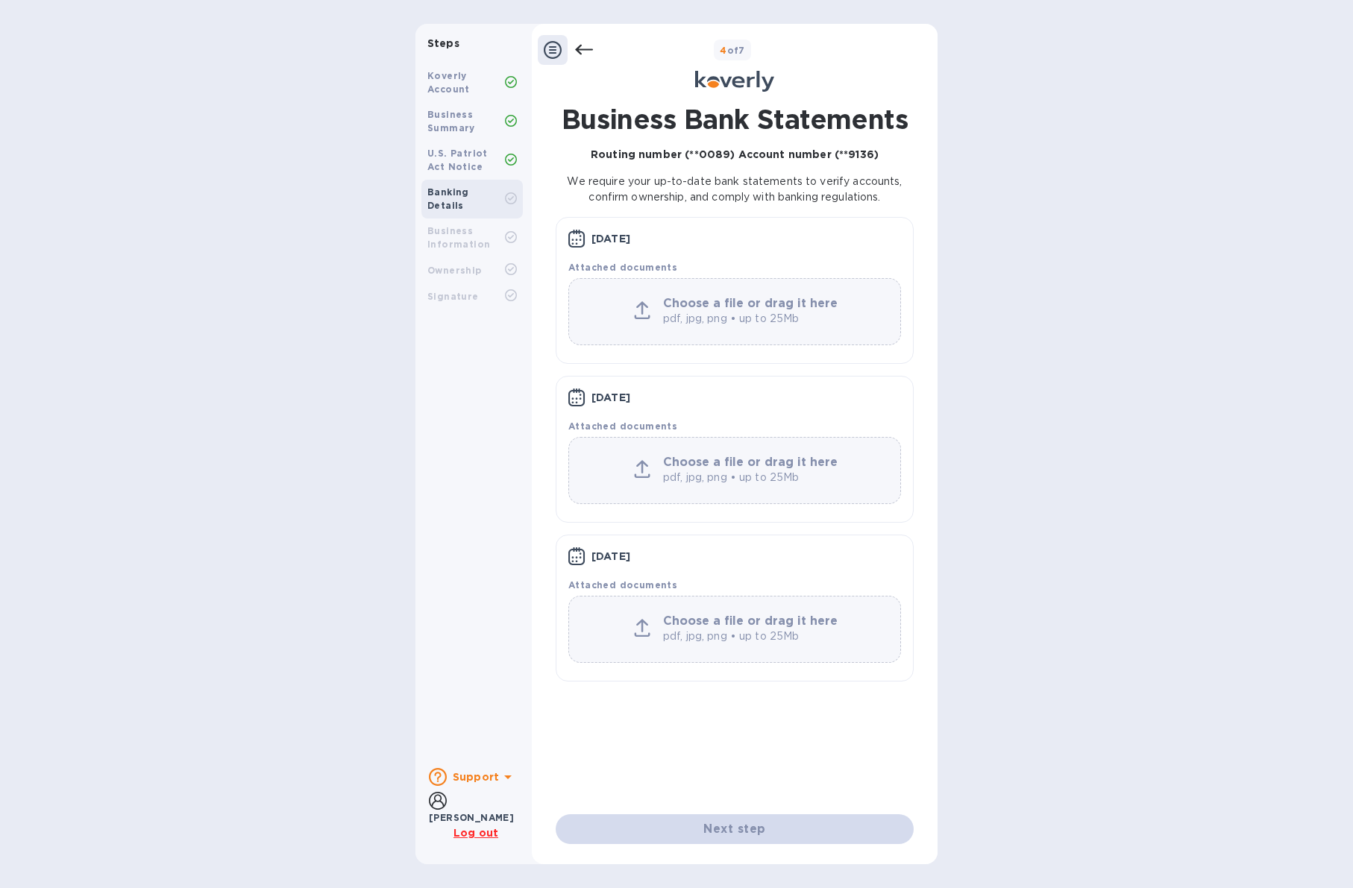
drag, startPoint x: 816, startPoint y: 670, endPoint x: 835, endPoint y: 674, distance: 19.0
click at [835, 674] on div "[DATE] Attached documents Choose a file or drag it here pdf, jpg, png • up to 2…" at bounding box center [735, 608] width 358 height 147
drag, startPoint x: 568, startPoint y: 177, endPoint x: 906, endPoint y: 196, distance: 338.3
click at [906, 196] on p "We require your up-to-date bank statements to verify accounts, confirm ownershi…" at bounding box center [735, 189] width 358 height 31
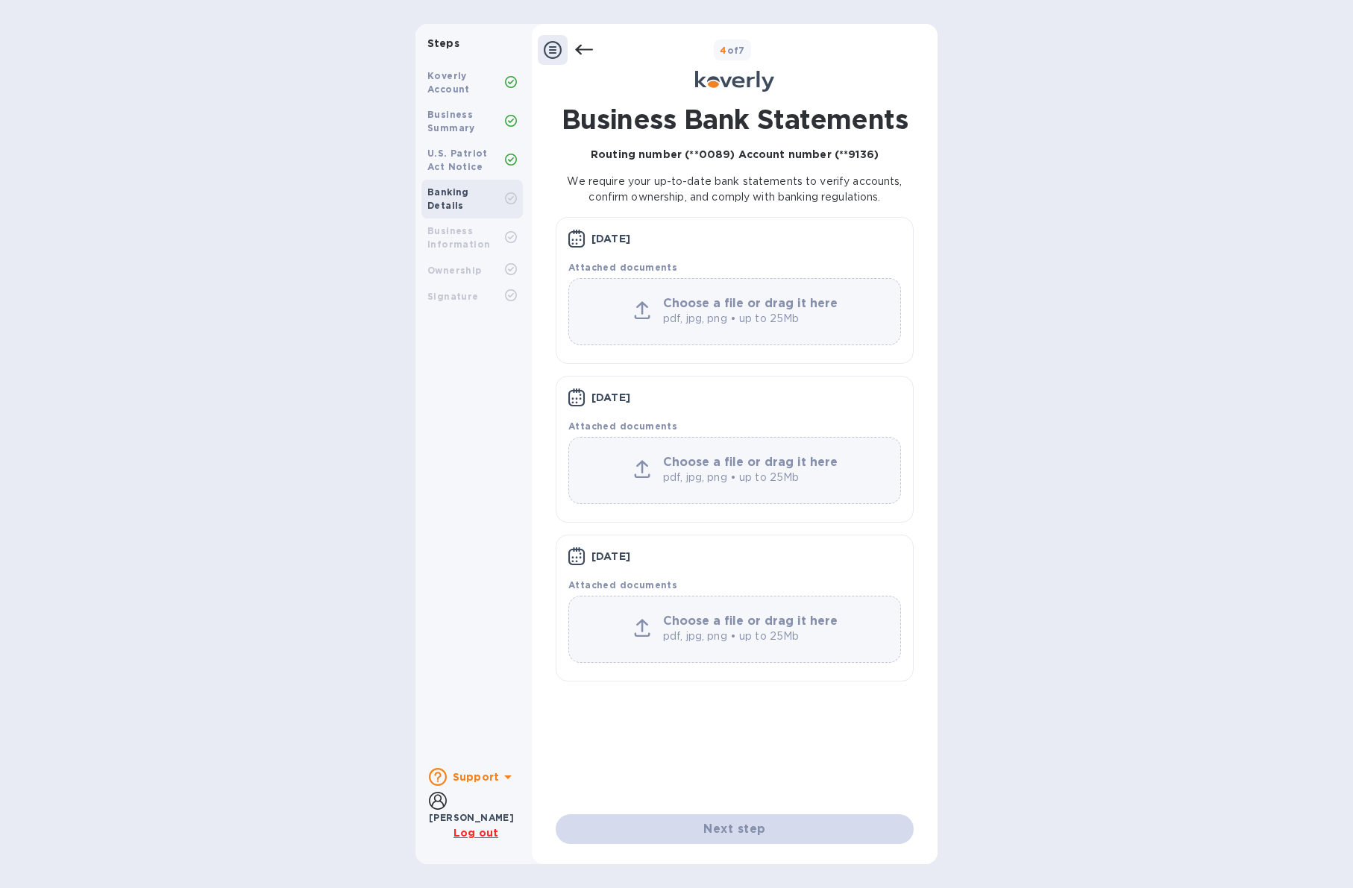
click at [894, 197] on p "We require your up-to-date bank statements to verify accounts, confirm ownershi…" at bounding box center [735, 189] width 358 height 31
click at [729, 819] on div "Next step" at bounding box center [735, 829] width 358 height 30
click at [465, 225] on b "Business Information" at bounding box center [458, 237] width 63 height 25
click at [576, 238] on icon at bounding box center [576, 239] width 17 height 18
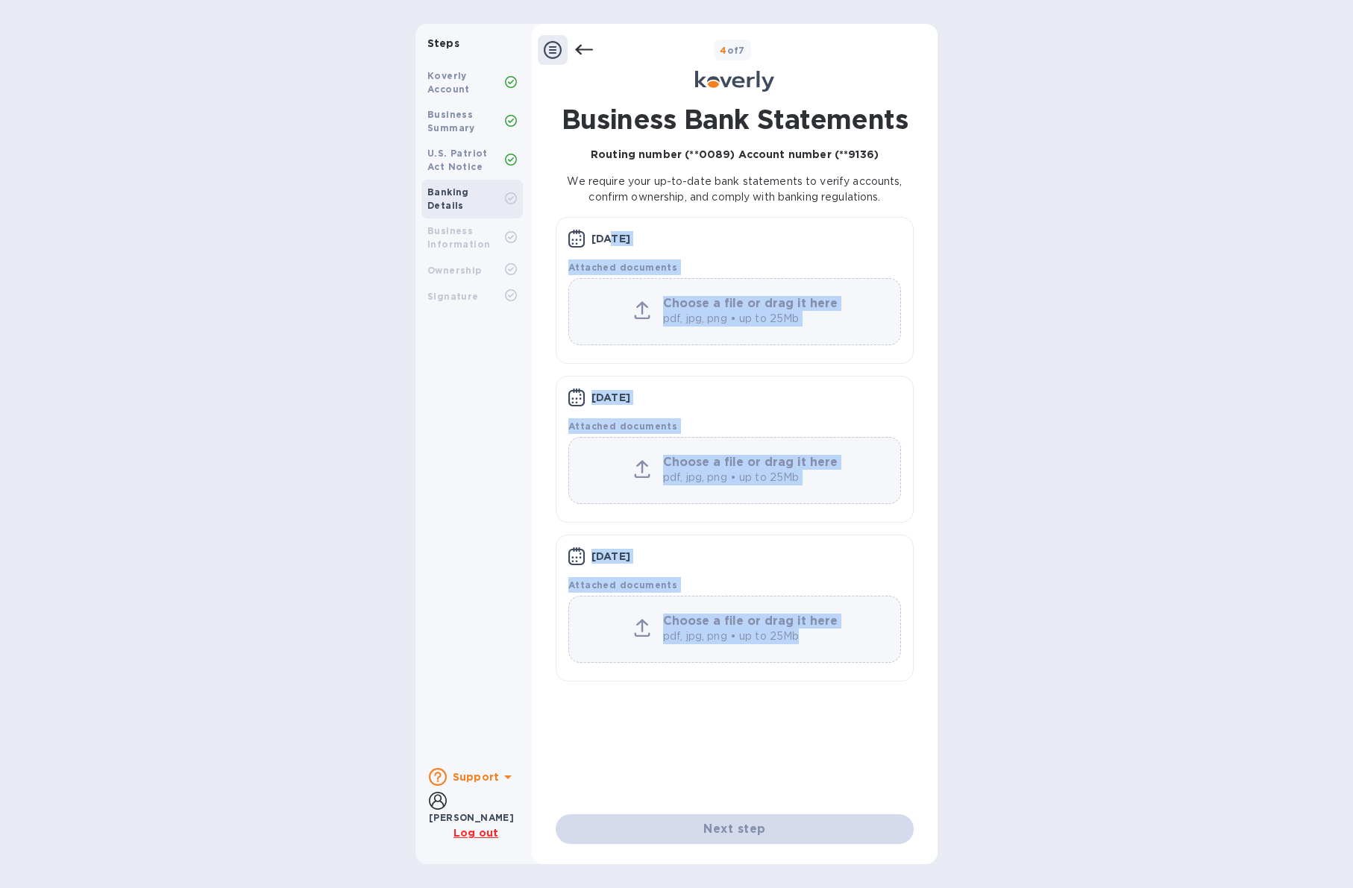
drag, startPoint x: 612, startPoint y: 236, endPoint x: 749, endPoint y: 646, distance: 431.7
click at [749, 646] on div "[DATE] Attached documents Choose a file or drag it here pdf, jpg, png • up to 2…" at bounding box center [735, 455] width 358 height 476
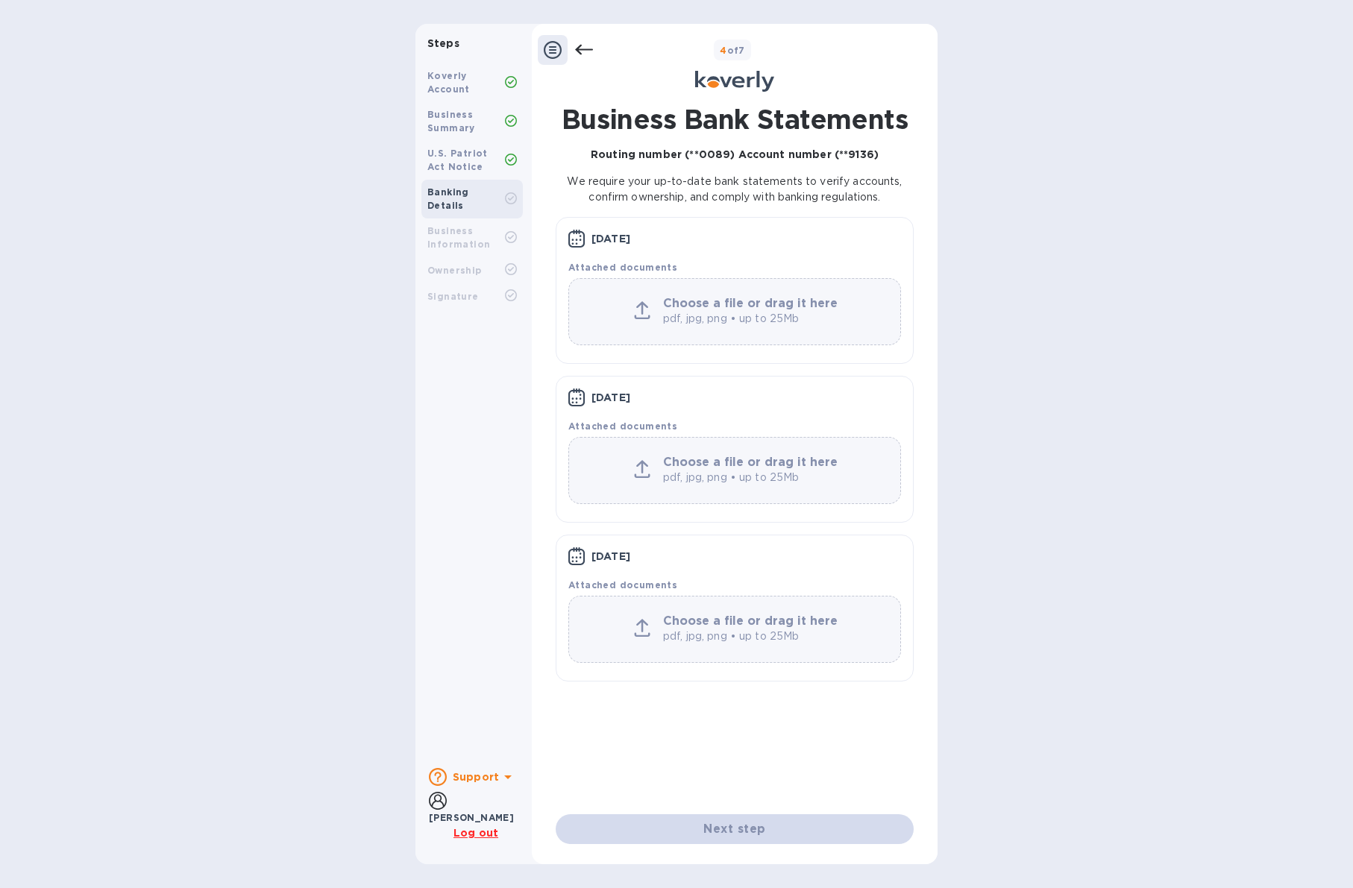
click at [485, 778] on b "Support" at bounding box center [476, 777] width 46 height 12
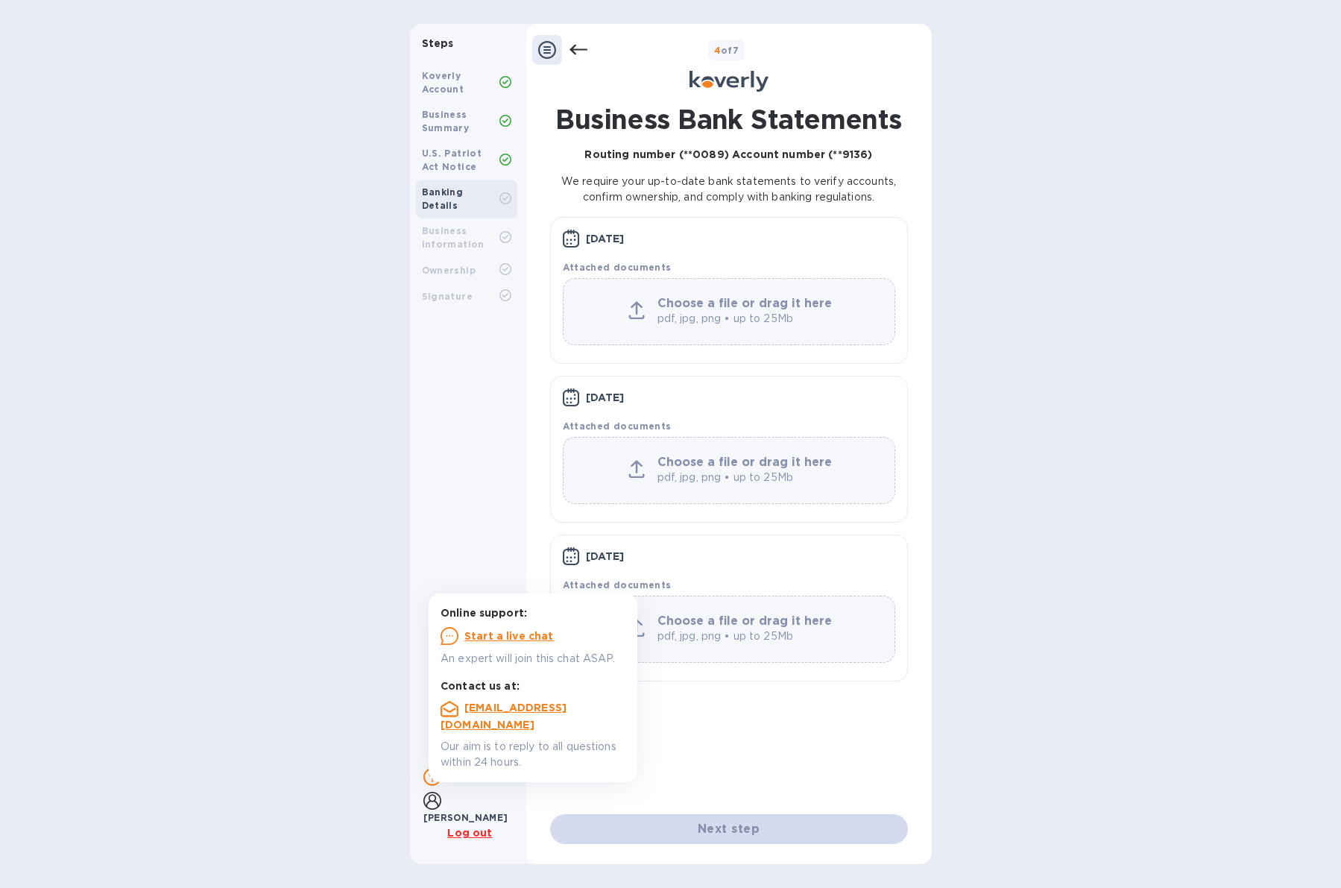
click at [516, 708] on b "[EMAIL_ADDRESS][DOMAIN_NAME]" at bounding box center [504, 716] width 126 height 29
